Goal: Transaction & Acquisition: Purchase product/service

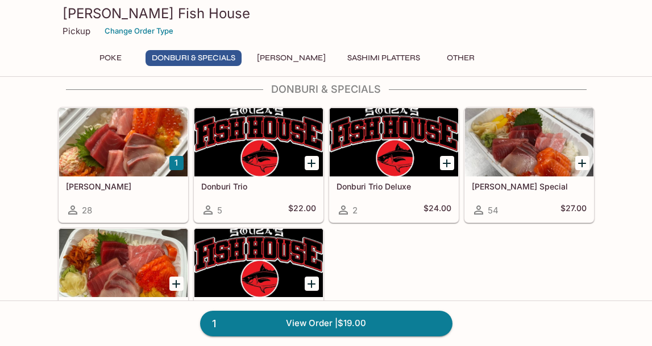
scroll to position [177, 0]
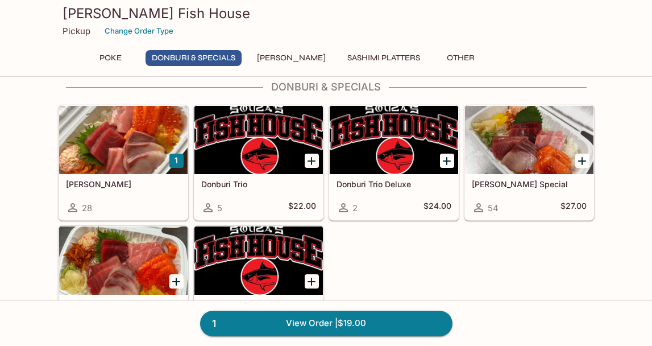
click at [510, 155] on div at bounding box center [529, 140] width 128 height 68
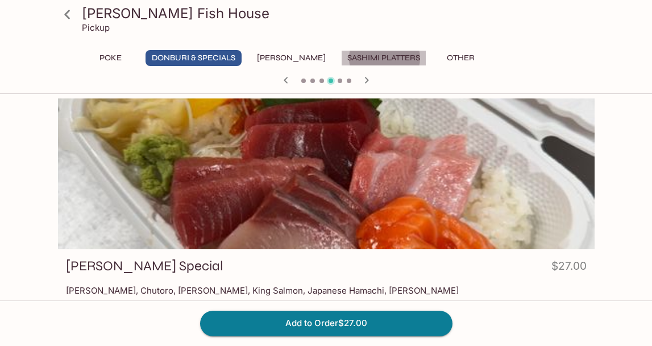
click at [350, 56] on button "Sashimi Platters" at bounding box center [383, 58] width 85 height 16
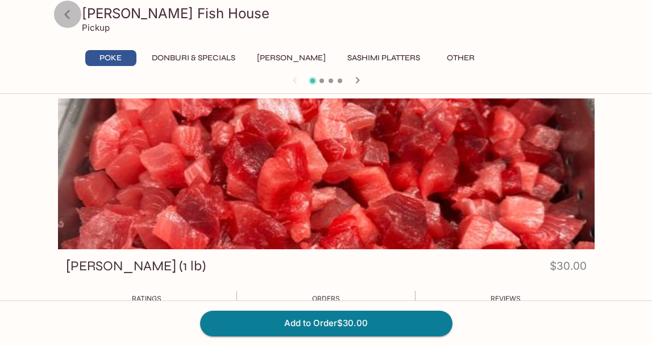
click at [67, 13] on icon at bounding box center [67, 14] width 6 height 9
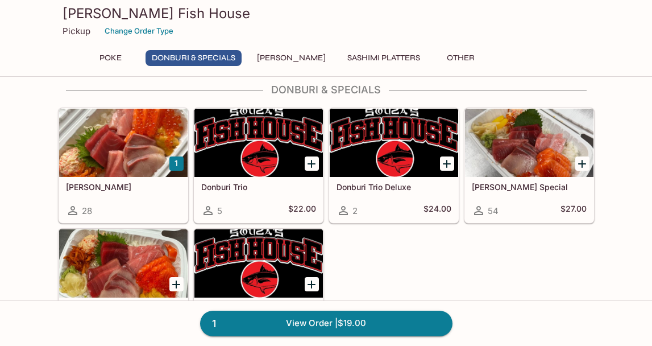
scroll to position [178, 0]
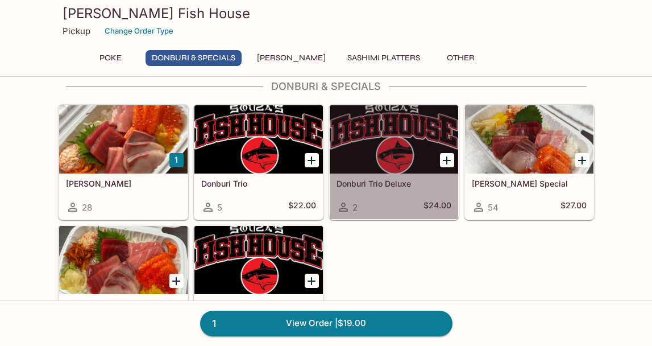
click at [391, 181] on h5 "Donburi Trio Deluxe" at bounding box center [394, 184] width 115 height 10
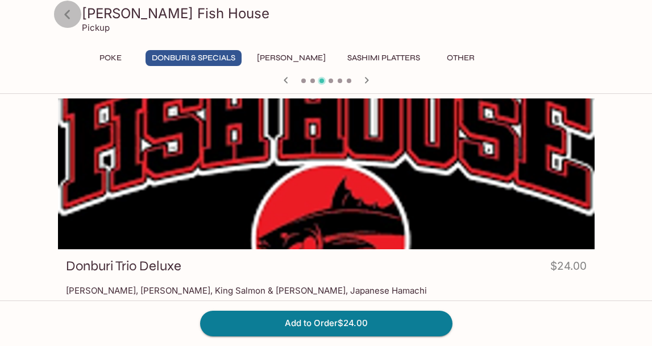
click at [67, 15] on icon at bounding box center [67, 14] width 6 height 9
